Goal: Book appointment/travel/reservation

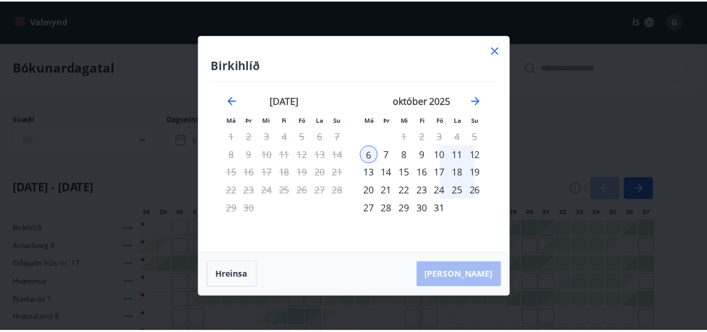
scroll to position [55, 0]
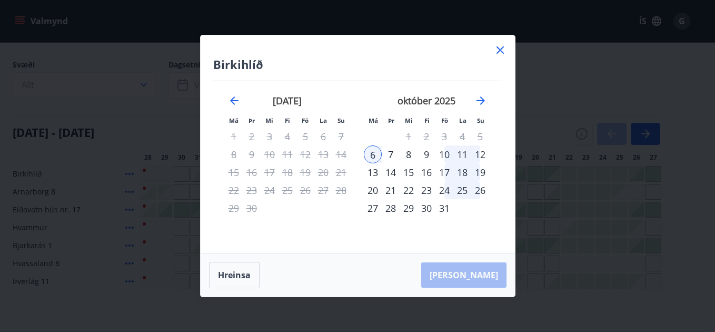
click at [499, 46] on icon at bounding box center [500, 50] width 13 height 13
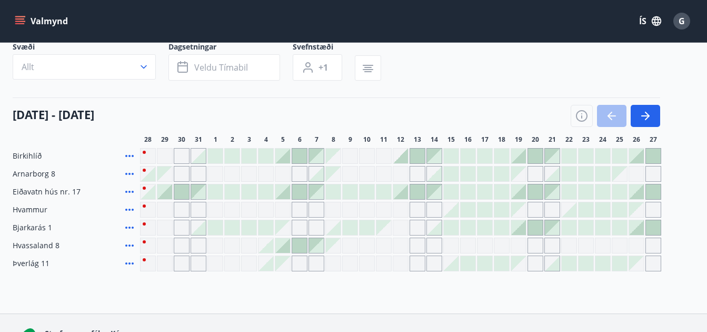
scroll to position [90, 0]
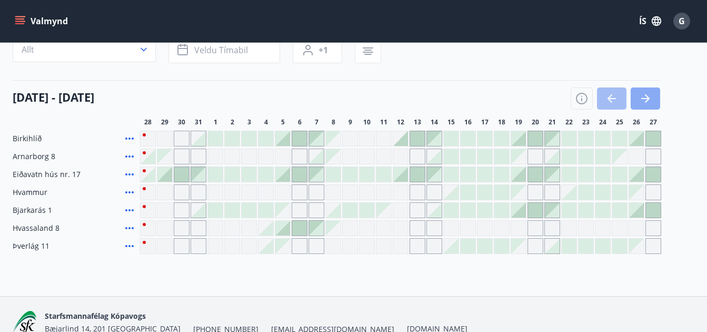
click at [649, 101] on icon "button" at bounding box center [645, 98] width 13 height 13
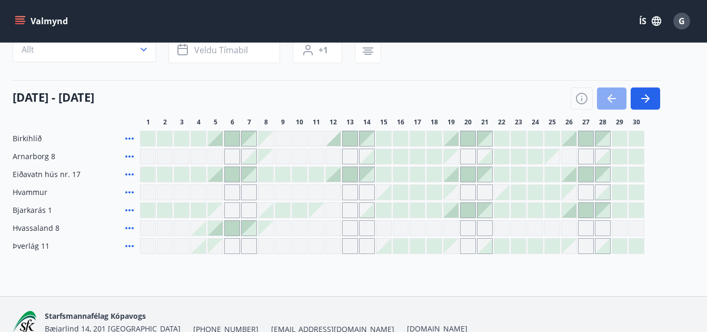
click at [612, 96] on icon "button" at bounding box center [611, 98] width 13 height 13
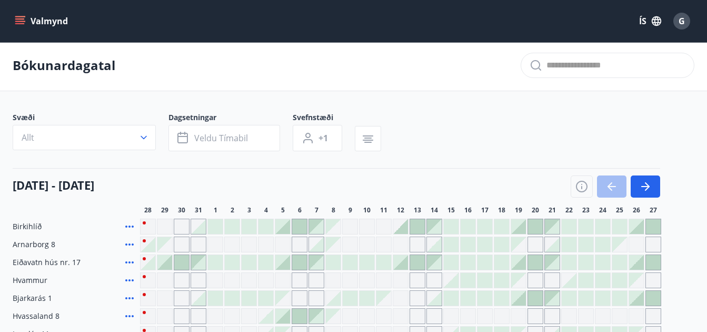
scroll to position [0, 0]
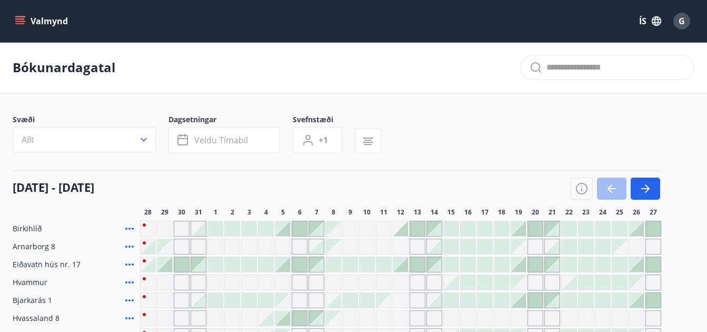
click at [27, 14] on button "Valmynd" at bounding box center [42, 21] width 59 height 19
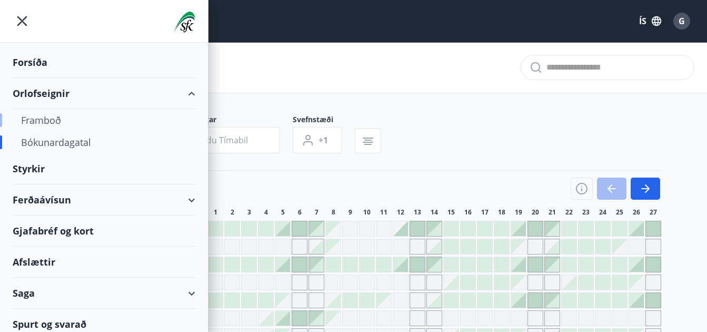
click at [47, 120] on div "Framboð" at bounding box center [104, 120] width 166 height 22
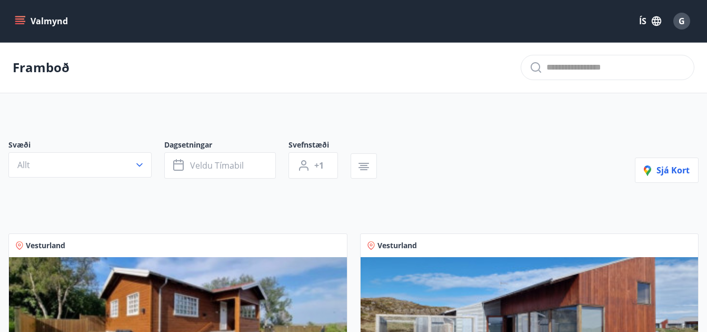
click at [18, 15] on button "Valmynd" at bounding box center [42, 21] width 59 height 19
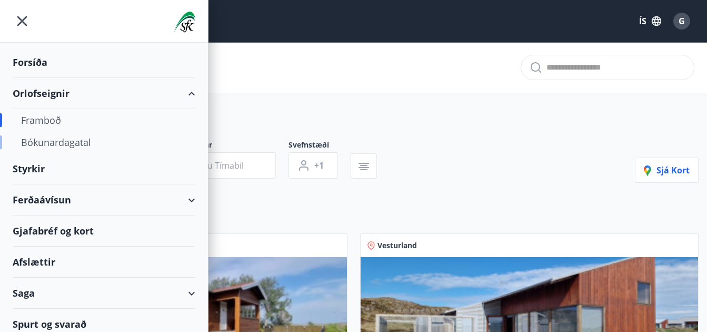
click at [63, 138] on div "Bókunardagatal" at bounding box center [104, 142] width 166 height 22
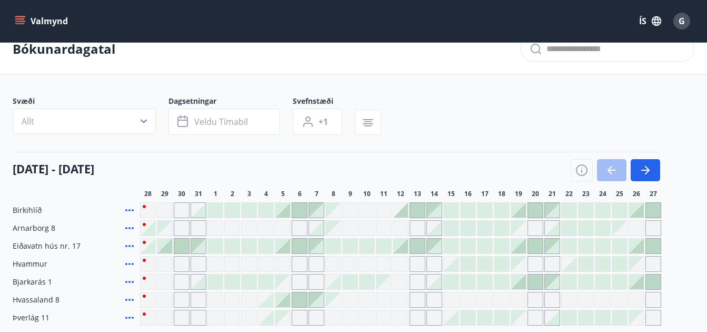
scroll to position [17, 0]
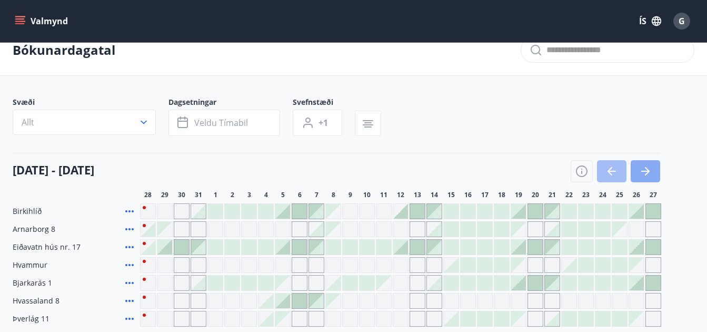
click at [644, 174] on icon "button" at bounding box center [645, 171] width 13 height 13
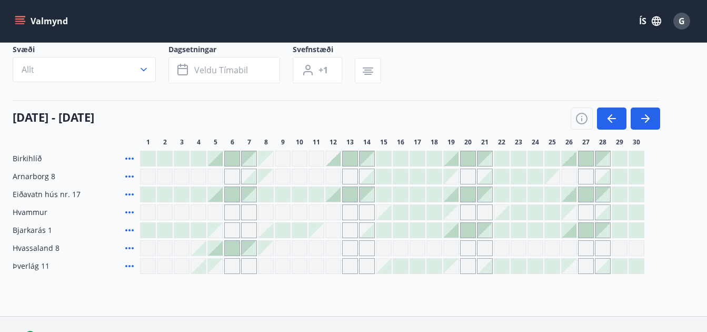
scroll to position [88, 0]
